Goal: Check status: Check status

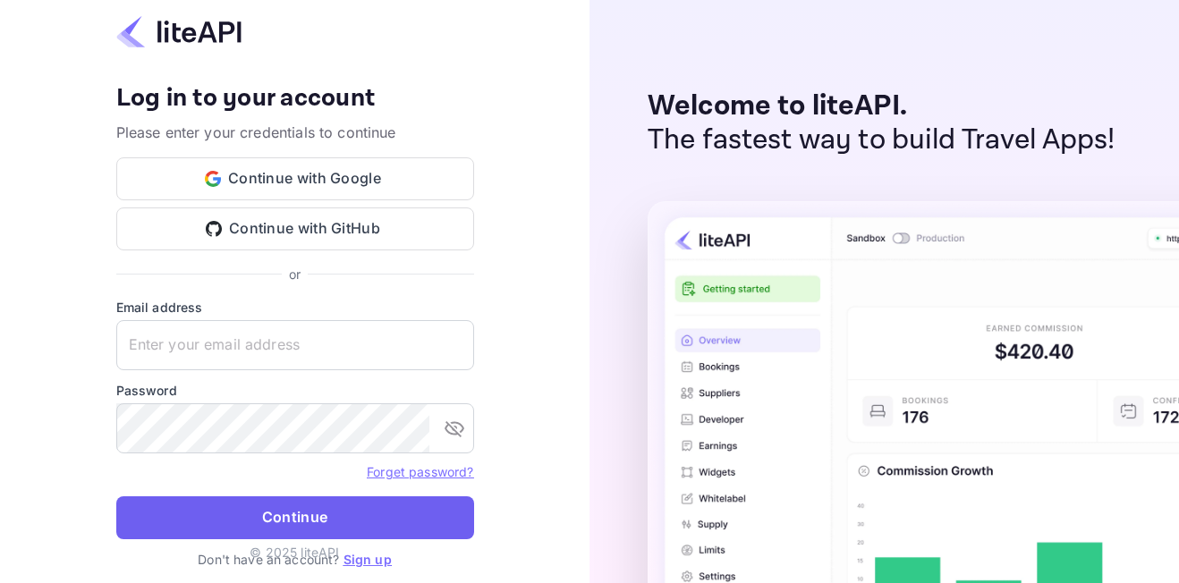
type input "[EMAIL_ADDRESS][DOMAIN_NAME]"
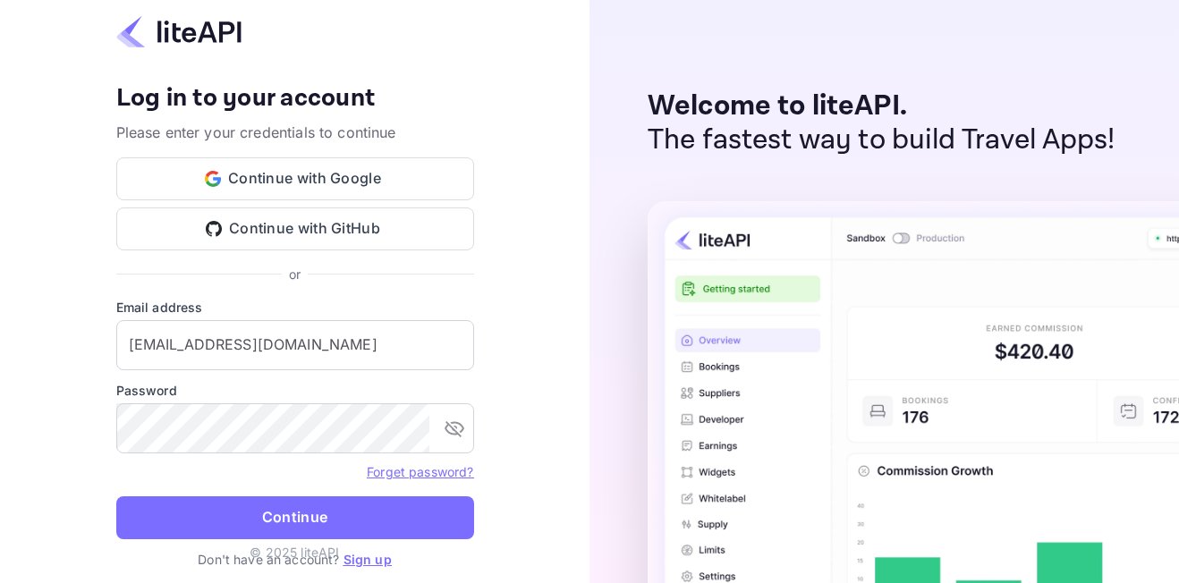
click at [306, 505] on button "Continue" at bounding box center [295, 517] width 358 height 43
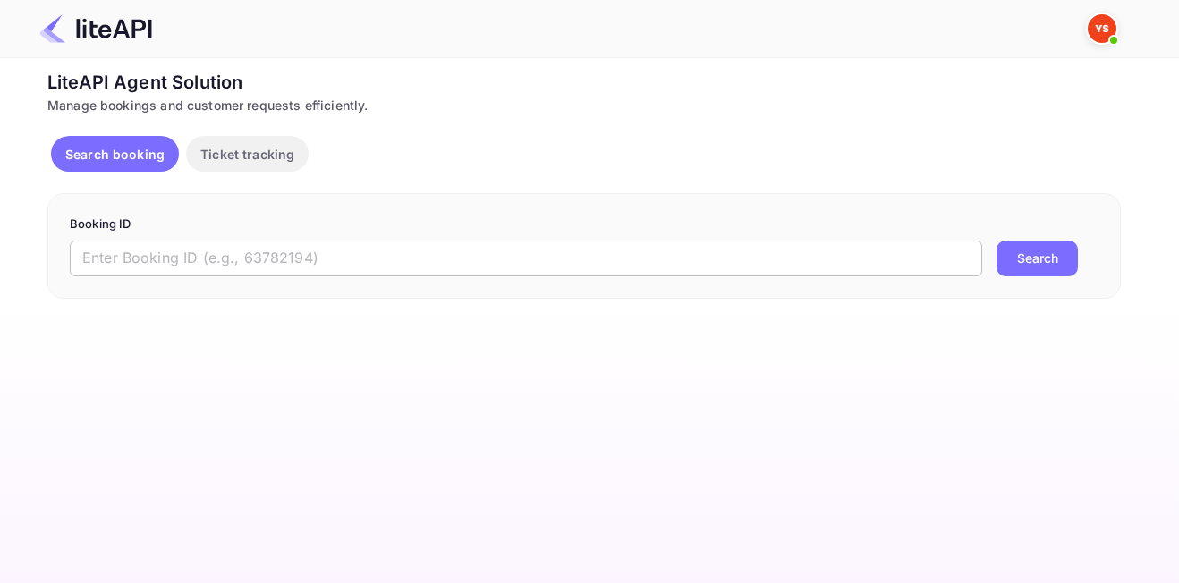
click at [228, 253] on input "text" at bounding box center [526, 259] width 912 height 36
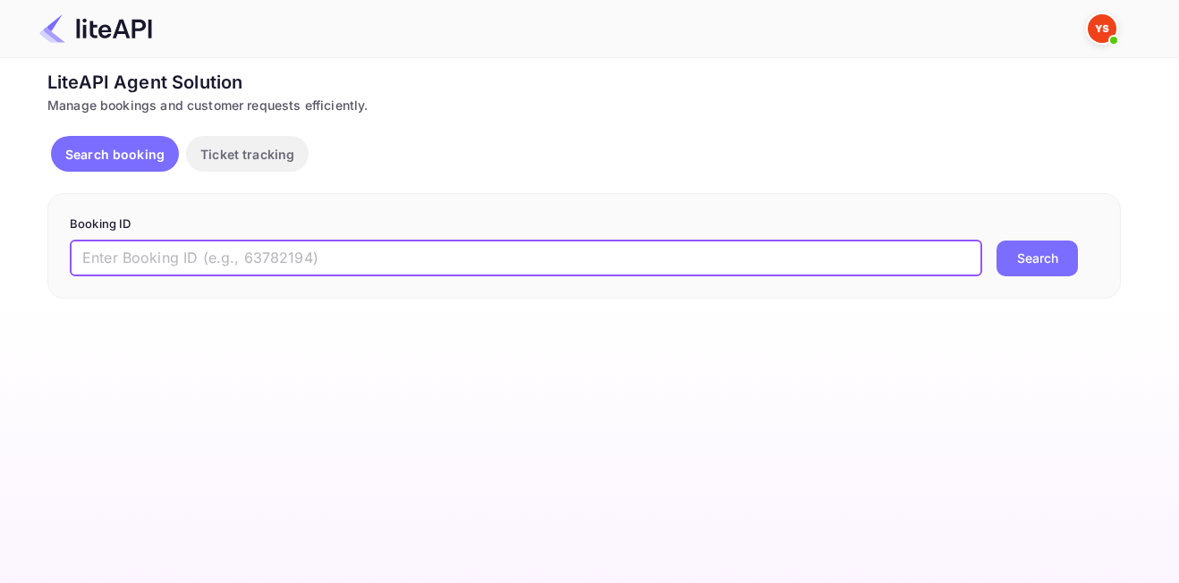
paste input "9121536"
type input "9121536"
click at [1022, 261] on button "Search" at bounding box center [1036, 259] width 81 height 36
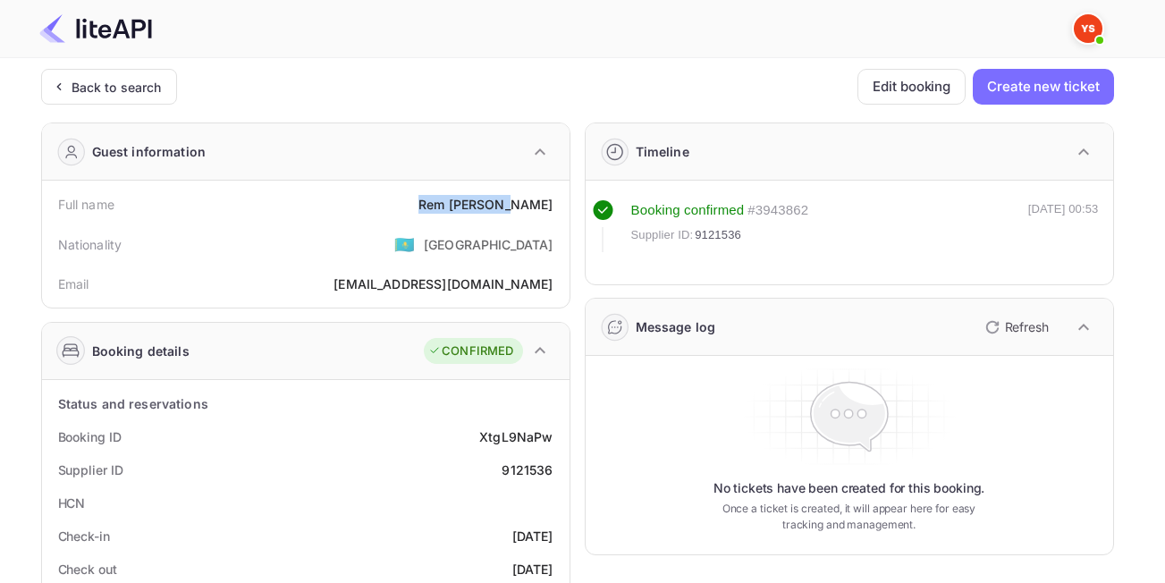
drag, startPoint x: 467, startPoint y: 204, endPoint x: 554, endPoint y: 212, distance: 87.1
click at [554, 212] on div "Full name Rem Sharipov" at bounding box center [305, 204] width 513 height 33
copy div "Rem Sharipov"
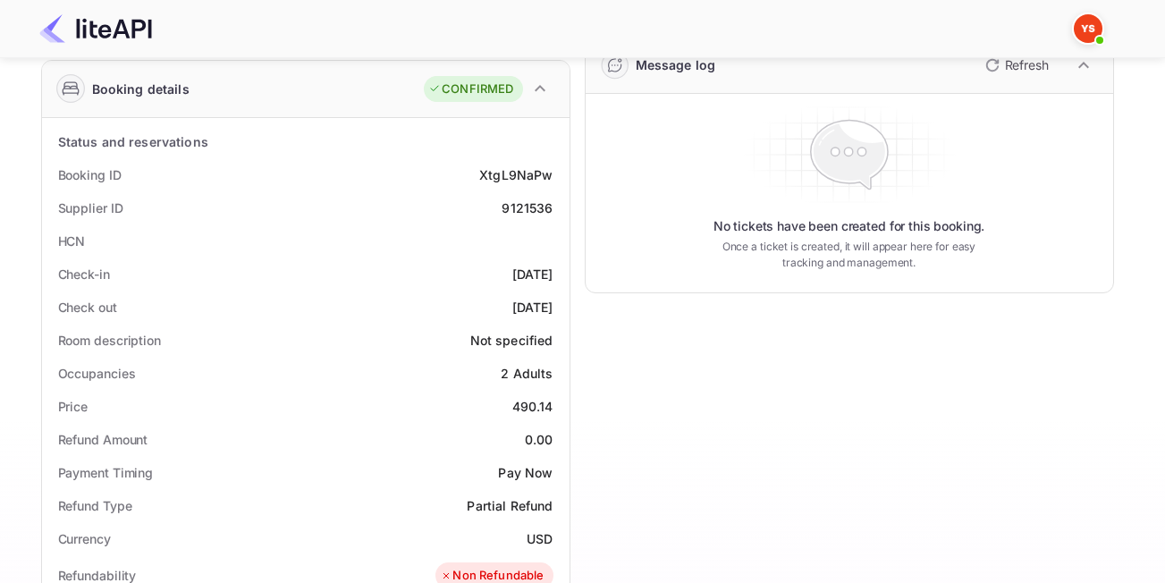
scroll to position [268, 0]
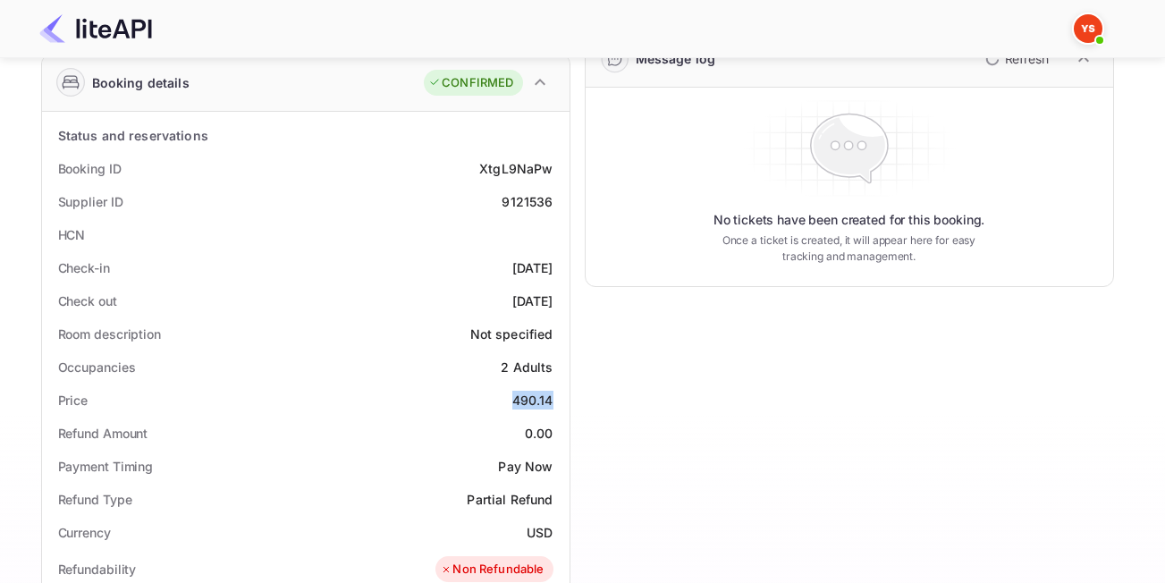
drag, startPoint x: 497, startPoint y: 395, endPoint x: 555, endPoint y: 399, distance: 57.4
click at [555, 399] on div "Price 490.14" at bounding box center [305, 400] width 513 height 33
copy div "490.14"
